Goal: Task Accomplishment & Management: Use online tool/utility

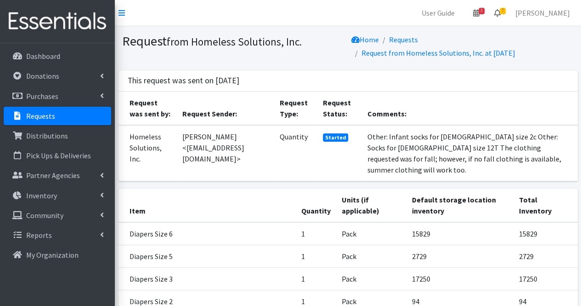
click at [508, 17] on link "7" at bounding box center [497, 13] width 21 height 18
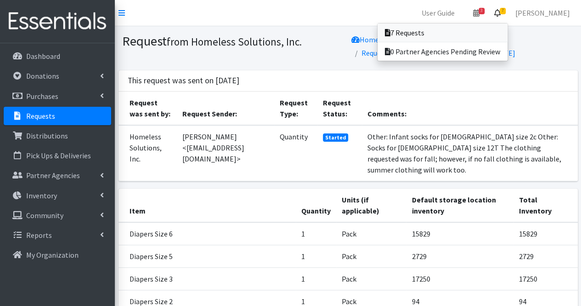
click at [469, 31] on link "7 Requests" at bounding box center [443, 32] width 130 height 18
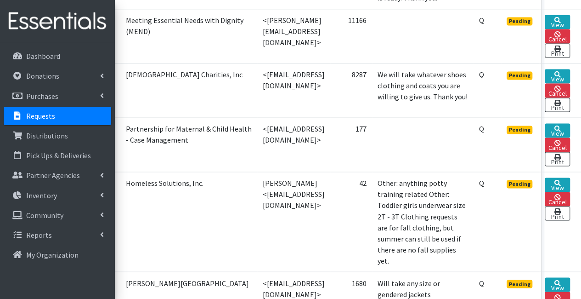
scroll to position [658, 78]
click at [558, 177] on link "View" at bounding box center [557, 184] width 25 height 14
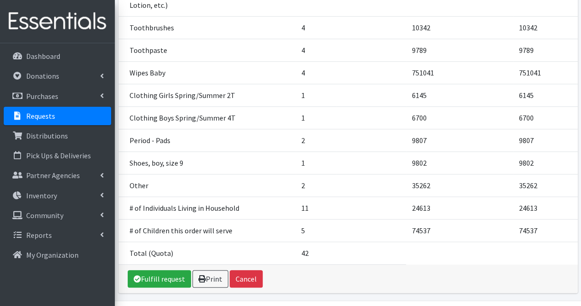
scroll to position [333, 0]
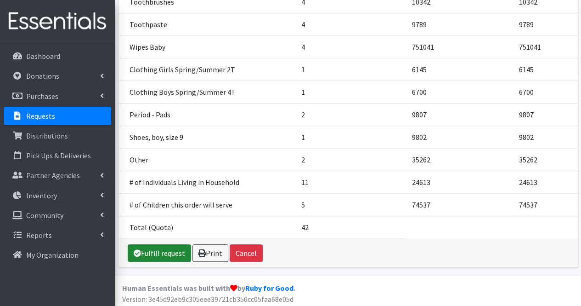
click at [160, 251] on link "Fulfill request" at bounding box center [159, 252] width 63 height 17
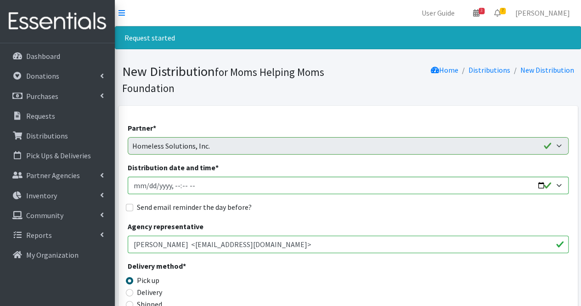
click at [472, 83] on div "Home Distributions New Distribution" at bounding box center [463, 79] width 230 height 32
